Goal: Task Accomplishment & Management: Use online tool/utility

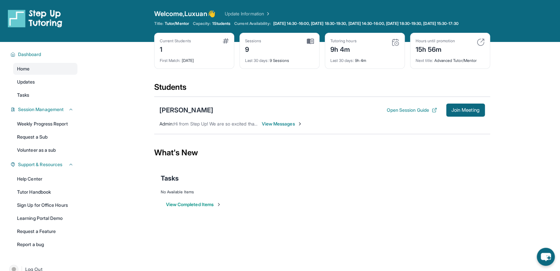
click at [308, 44] on img at bounding box center [310, 41] width 7 height 6
click at [393, 46] on img at bounding box center [395, 42] width 8 height 8
click at [344, 60] on div "Tutoring hours 9h 4m Last 30 days : 9h 4m" at bounding box center [365, 51] width 80 height 36
click at [341, 59] on div "Last 30 days : 9h 4m" at bounding box center [364, 58] width 69 height 9
click at [351, 54] on div "9h 4m" at bounding box center [343, 49] width 26 height 11
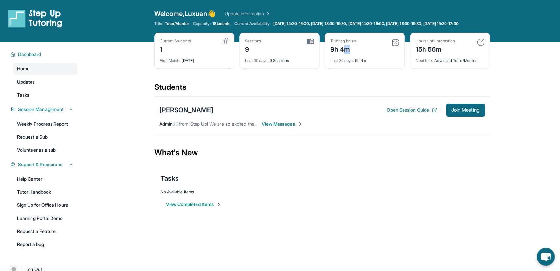
click at [342, 54] on div "9h 4m" at bounding box center [343, 49] width 26 height 11
click at [243, 48] on div "Sessions 9 Last 30 days : 9 Sessions" at bounding box center [280, 51] width 80 height 36
click at [261, 51] on div "9" at bounding box center [253, 49] width 16 height 11
click at [274, 127] on span "View Messages" at bounding box center [282, 124] width 41 height 7
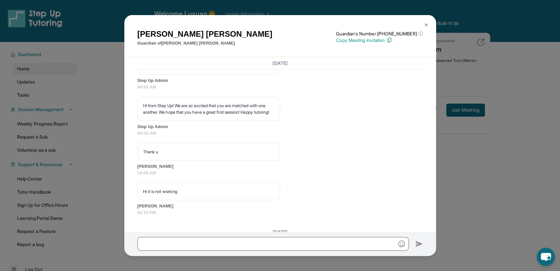
scroll to position [1142, 0]
click at [427, 24] on img at bounding box center [426, 24] width 5 height 5
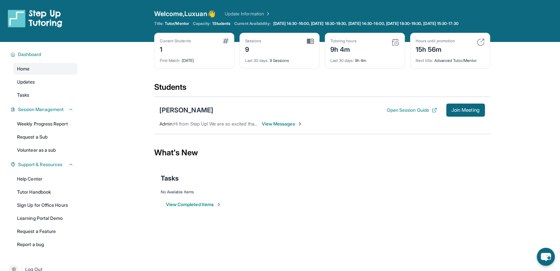
click at [226, 44] on img at bounding box center [226, 40] width 6 height 5
click at [205, 51] on div "Current Students 1" at bounding box center [194, 46] width 69 height 16
click at [55, 130] on link "Weekly Progress Report" at bounding box center [45, 124] width 64 height 12
click at [464, 112] on span "Join Meeting" at bounding box center [466, 110] width 28 height 4
